Goal: Navigation & Orientation: Understand site structure

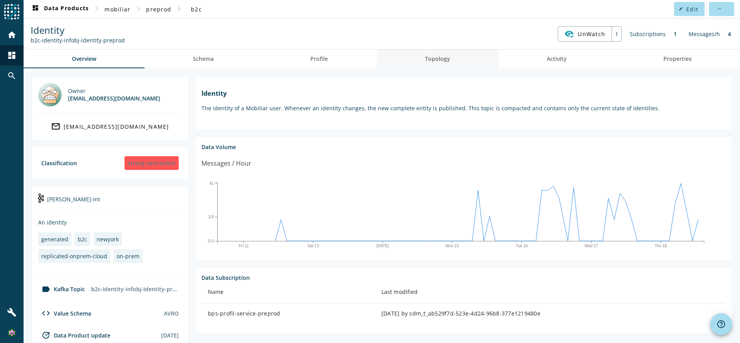
click at [437, 56] on span "Topology" at bounding box center [437, 58] width 25 height 5
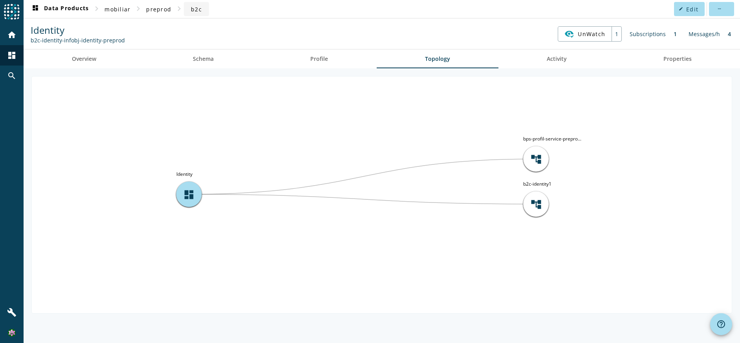
click at [194, 7] on span "b2c" at bounding box center [196, 8] width 11 height 7
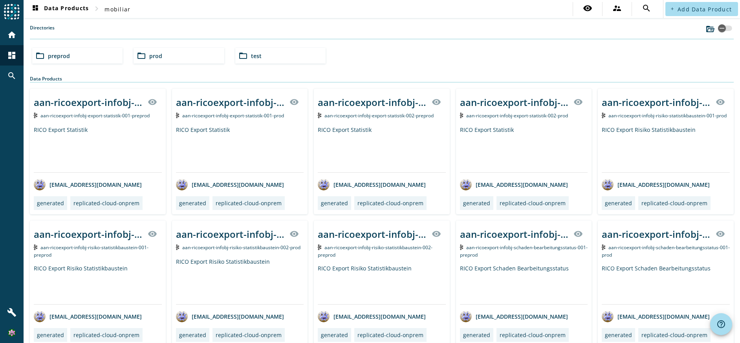
click at [195, 57] on div "folder_open prod" at bounding box center [178, 56] width 90 height 16
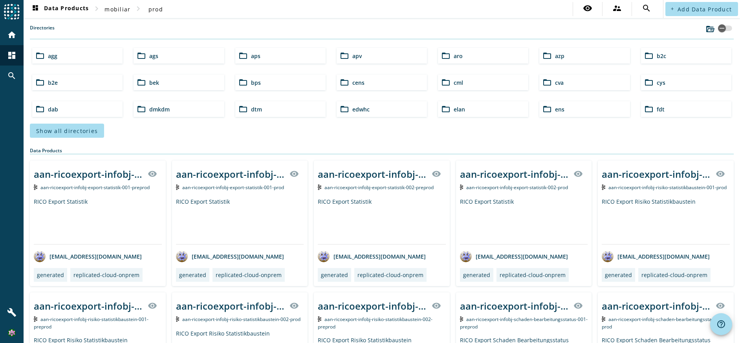
click at [656, 55] on span "b2c" at bounding box center [660, 55] width 9 height 7
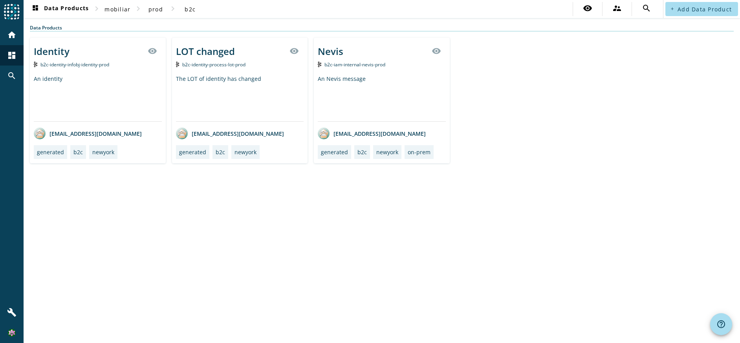
click at [365, 74] on div "Nevis visibility b2c-iam-internal-nevis-prod An Nevis message [EMAIL_ADDRESS][D…" at bounding box center [382, 101] width 136 height 126
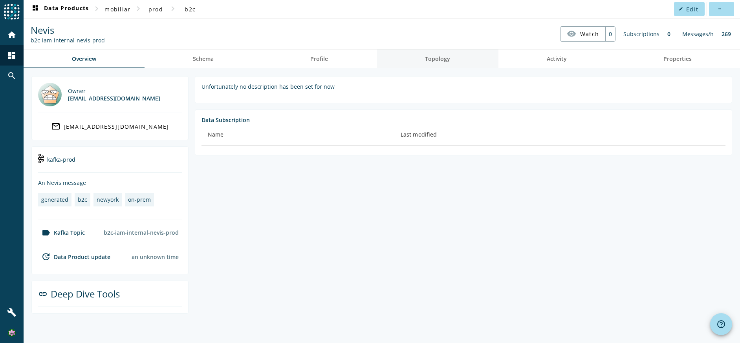
click at [425, 55] on link "Topology" at bounding box center [437, 58] width 122 height 19
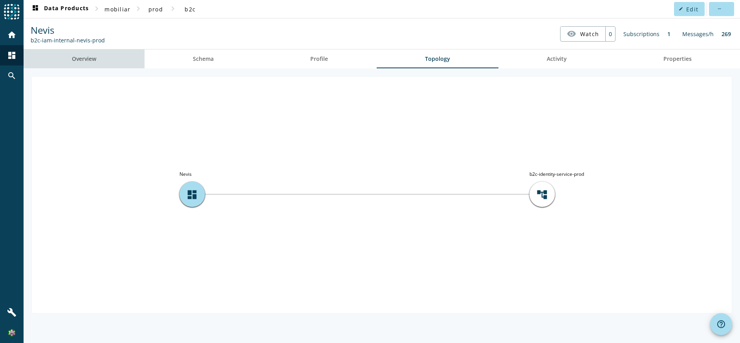
click at [91, 55] on span "Overview" at bounding box center [84, 58] width 24 height 19
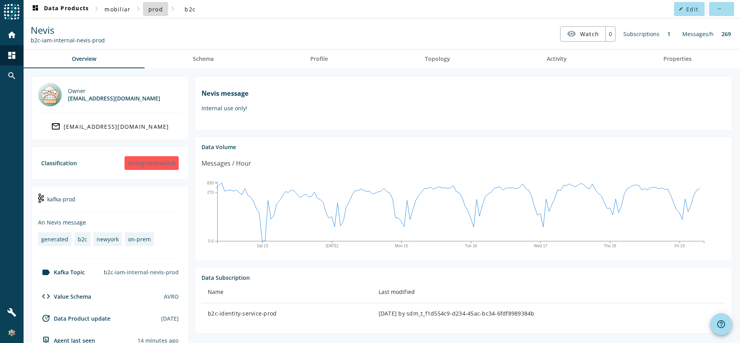
click at [152, 13] on span at bounding box center [155, 9] width 25 height 19
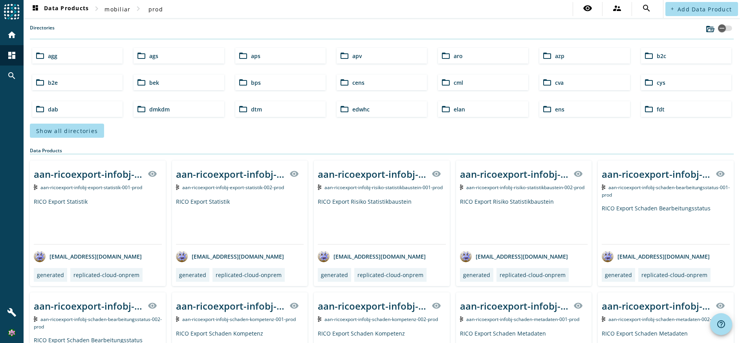
click at [691, 53] on div "folder_open b2c" at bounding box center [686, 56] width 90 height 16
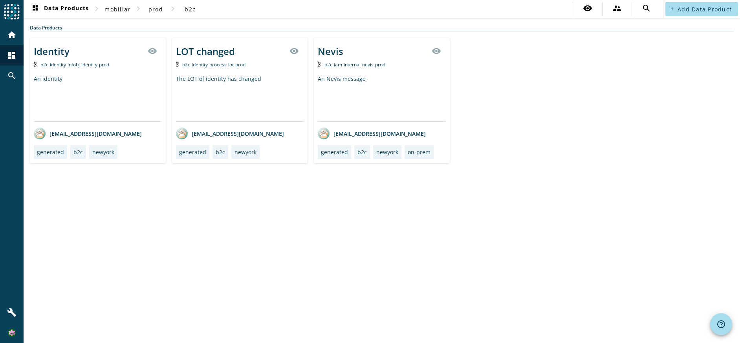
click at [217, 69] on div "LOT changed visibility b2c-identity-process-lot-prod The LOT of identity has ch…" at bounding box center [240, 101] width 136 height 126
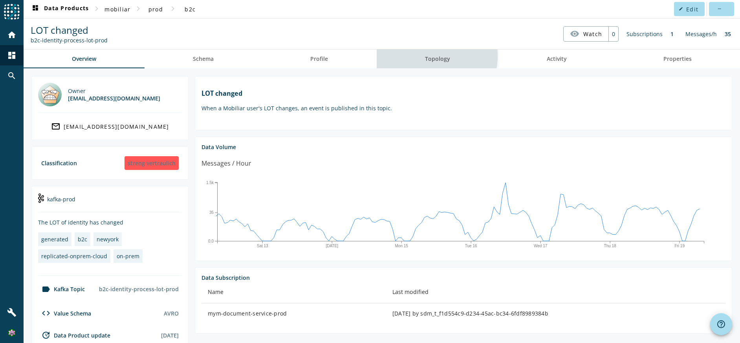
click at [421, 56] on link "Topology" at bounding box center [437, 58] width 122 height 19
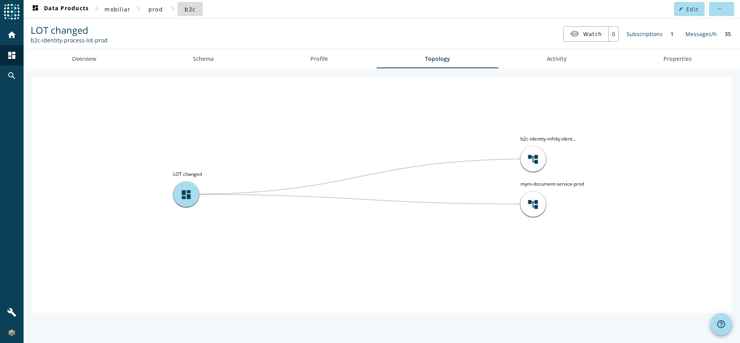
click at [195, 7] on span at bounding box center [189, 9] width 25 height 19
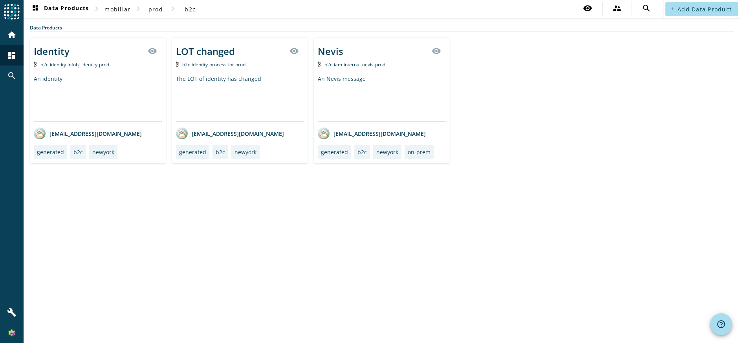
click at [111, 68] on div "b2c-identity-infobj-identity-prod" at bounding box center [98, 64] width 128 height 8
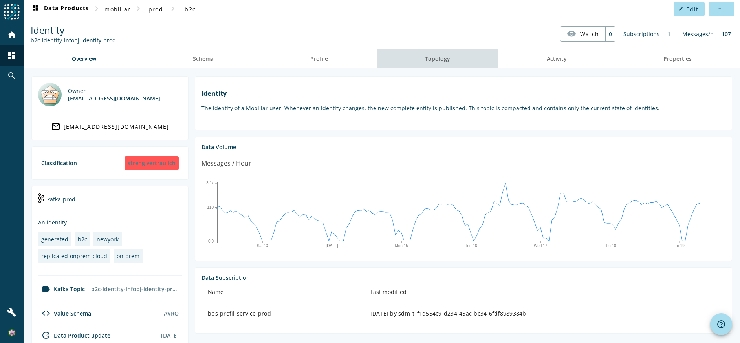
click at [448, 60] on link "Topology" at bounding box center [437, 58] width 122 height 19
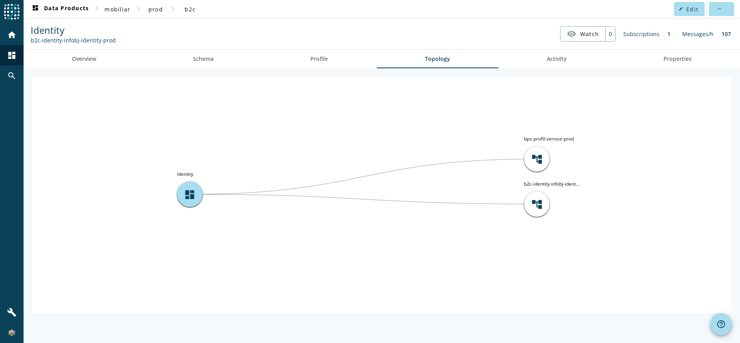
click at [567, 183] on tspan "b2c-identity-infobj-ident..." at bounding box center [551, 184] width 55 height 7
